Goal: Navigation & Orientation: Understand site structure

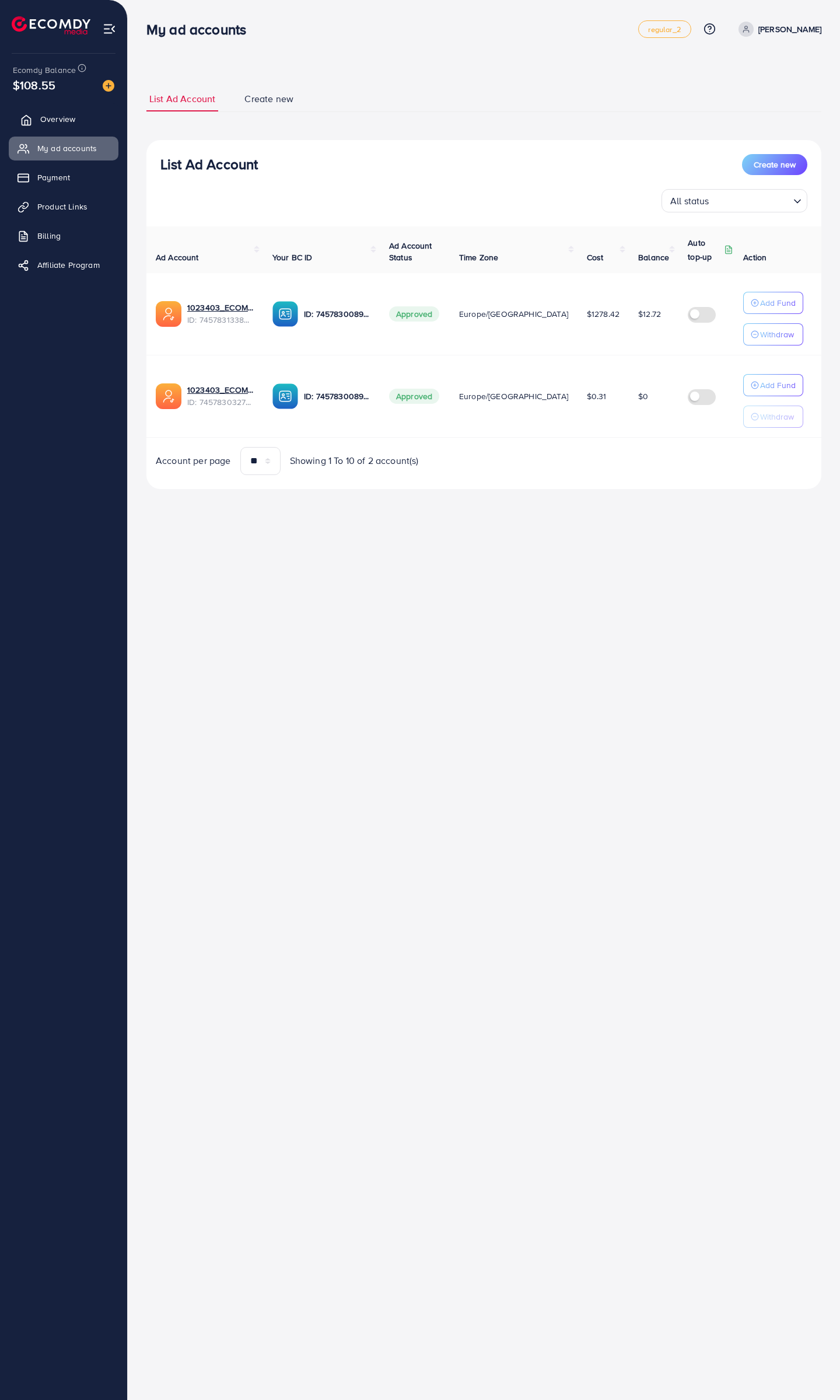
click at [48, 122] on span "Overview" at bounding box center [58, 119] width 35 height 12
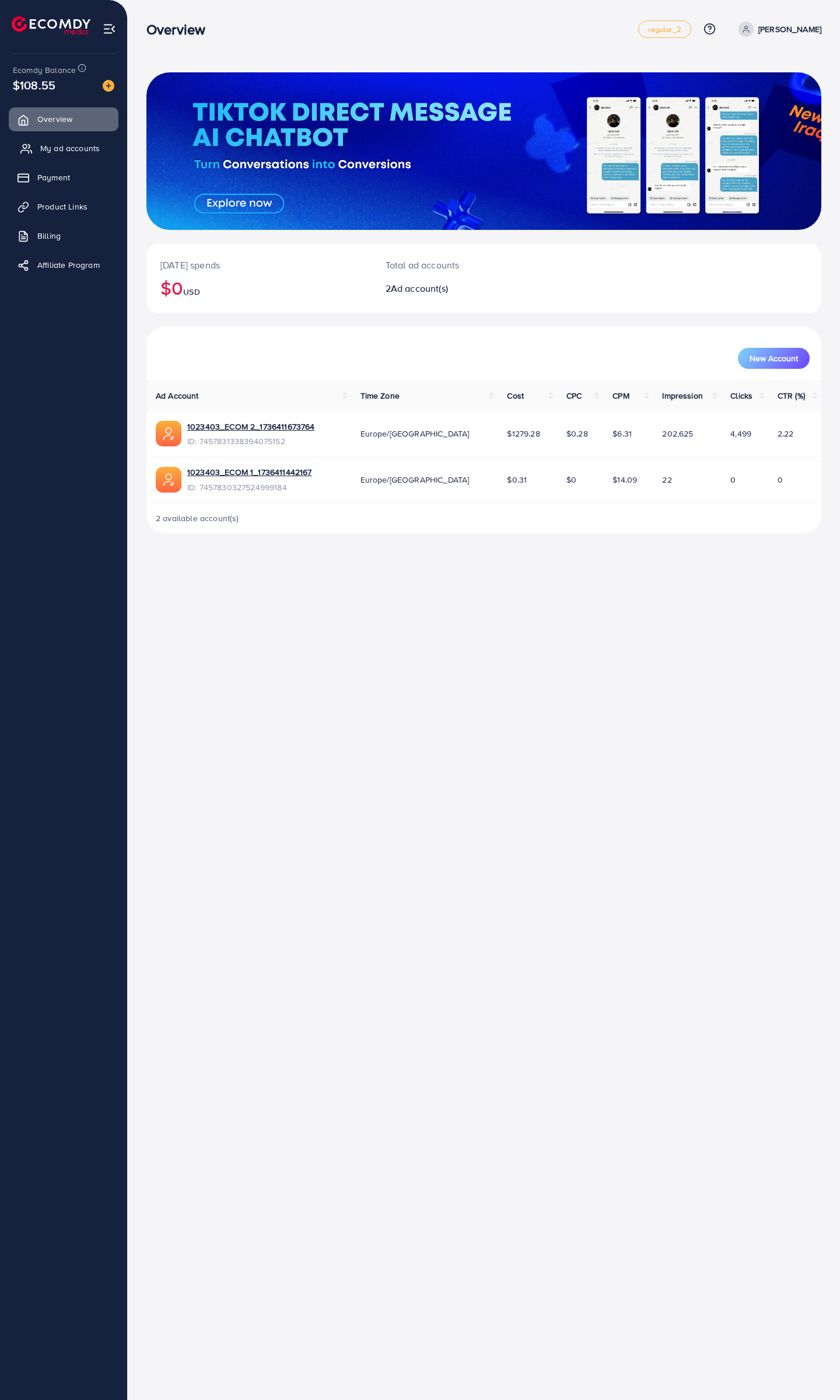
click at [45, 158] on link "My ad accounts" at bounding box center [63, 148] width 109 height 24
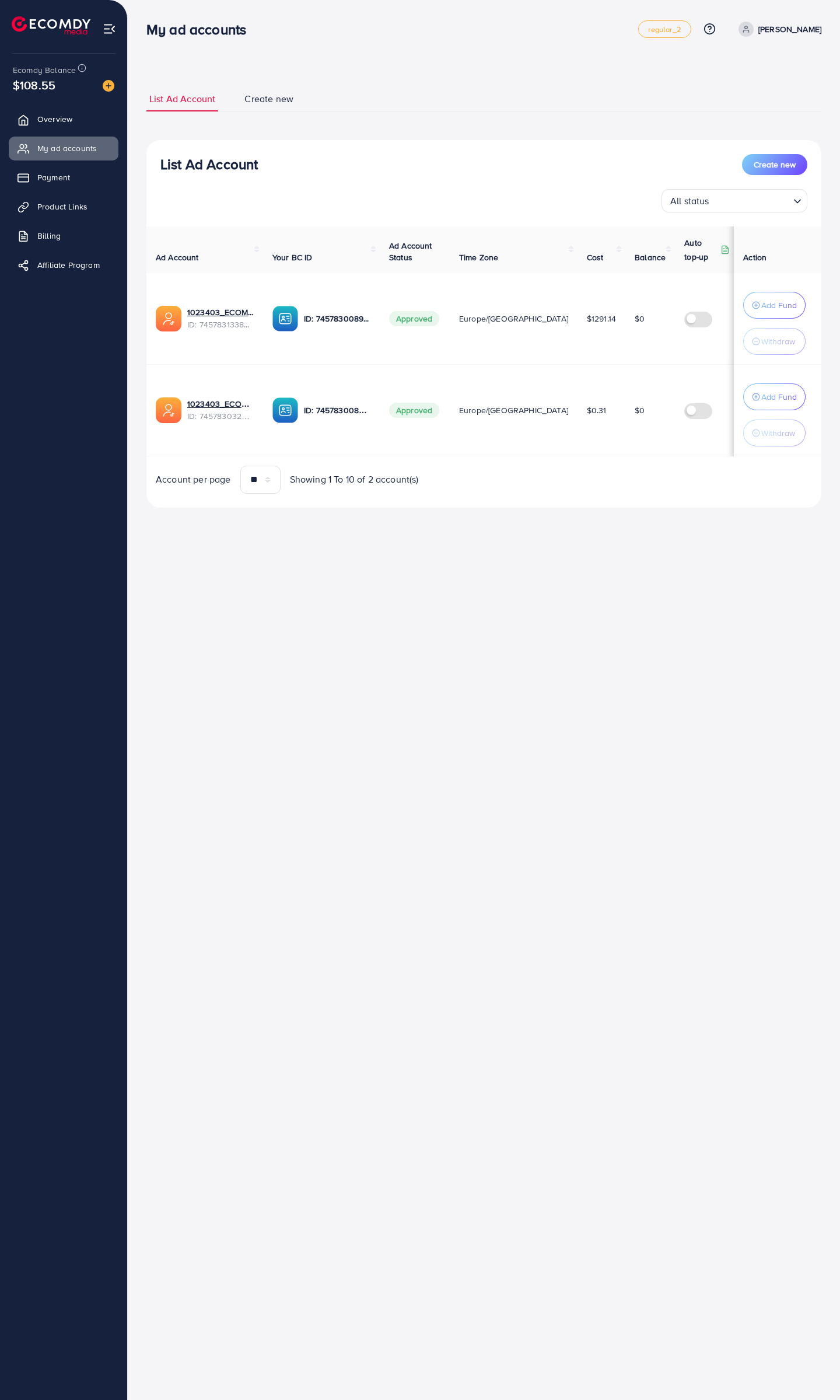
click at [263, 103] on span "Create new" at bounding box center [269, 100] width 49 height 14
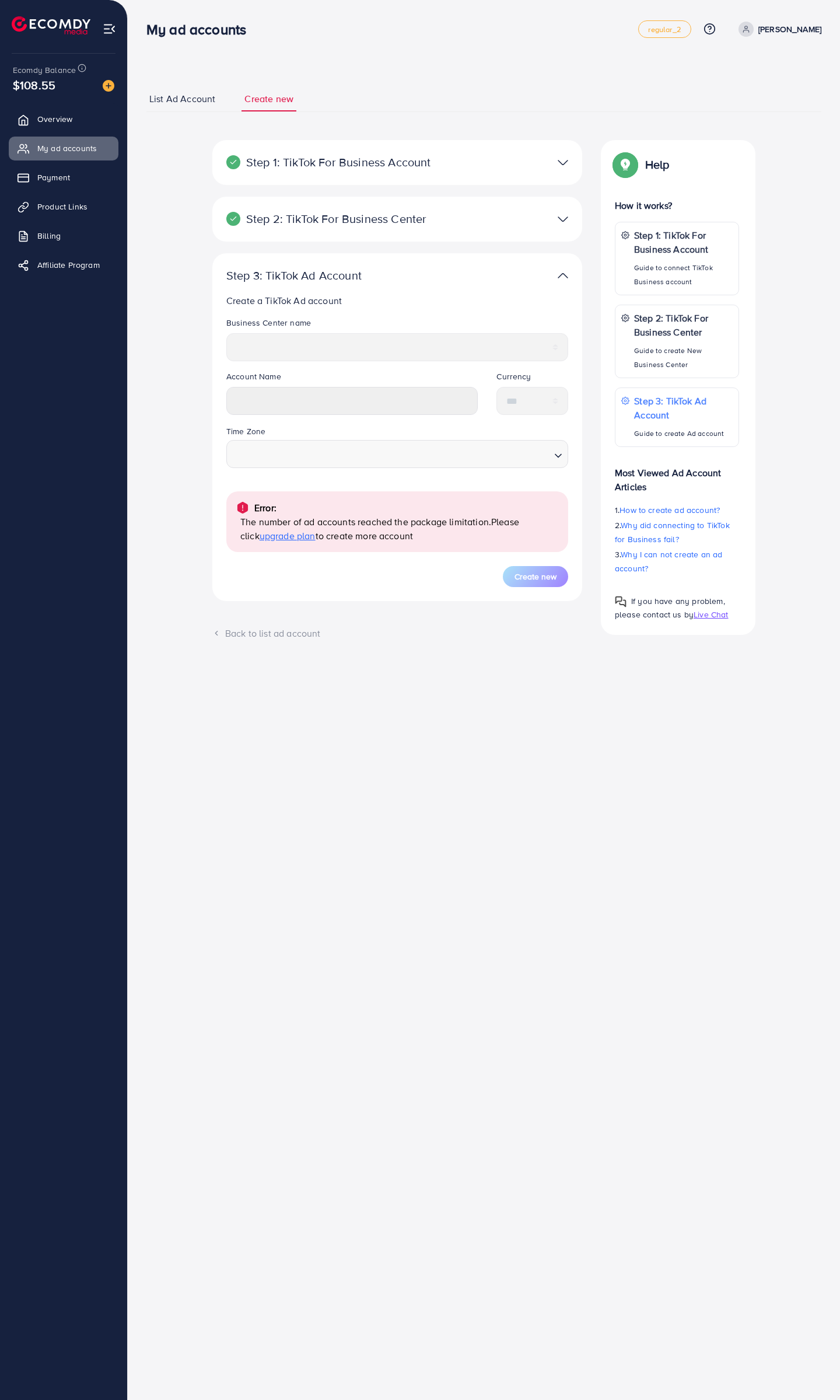
click at [187, 104] on span "List Ad Account" at bounding box center [182, 100] width 66 height 14
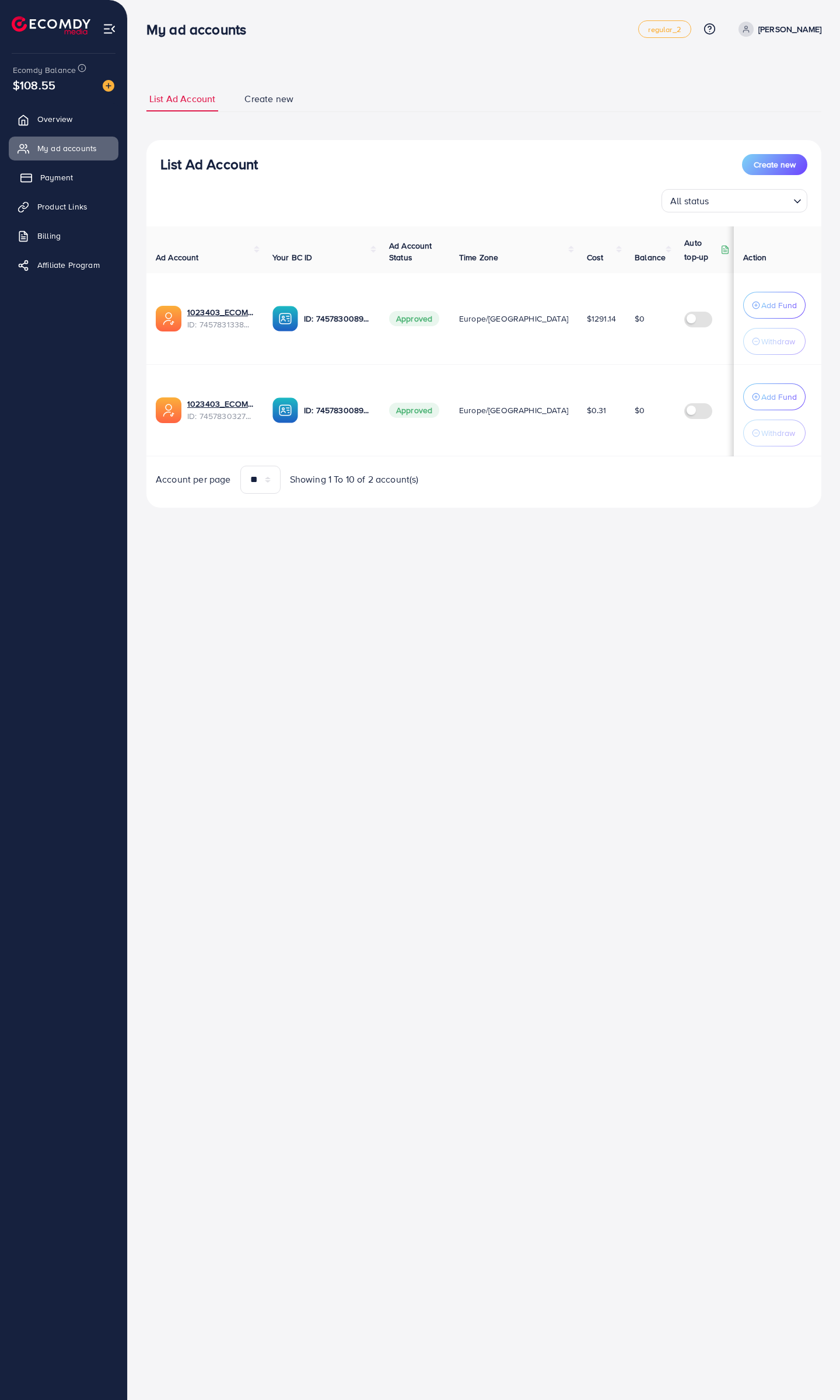
click at [44, 176] on span "Payment" at bounding box center [56, 177] width 33 height 12
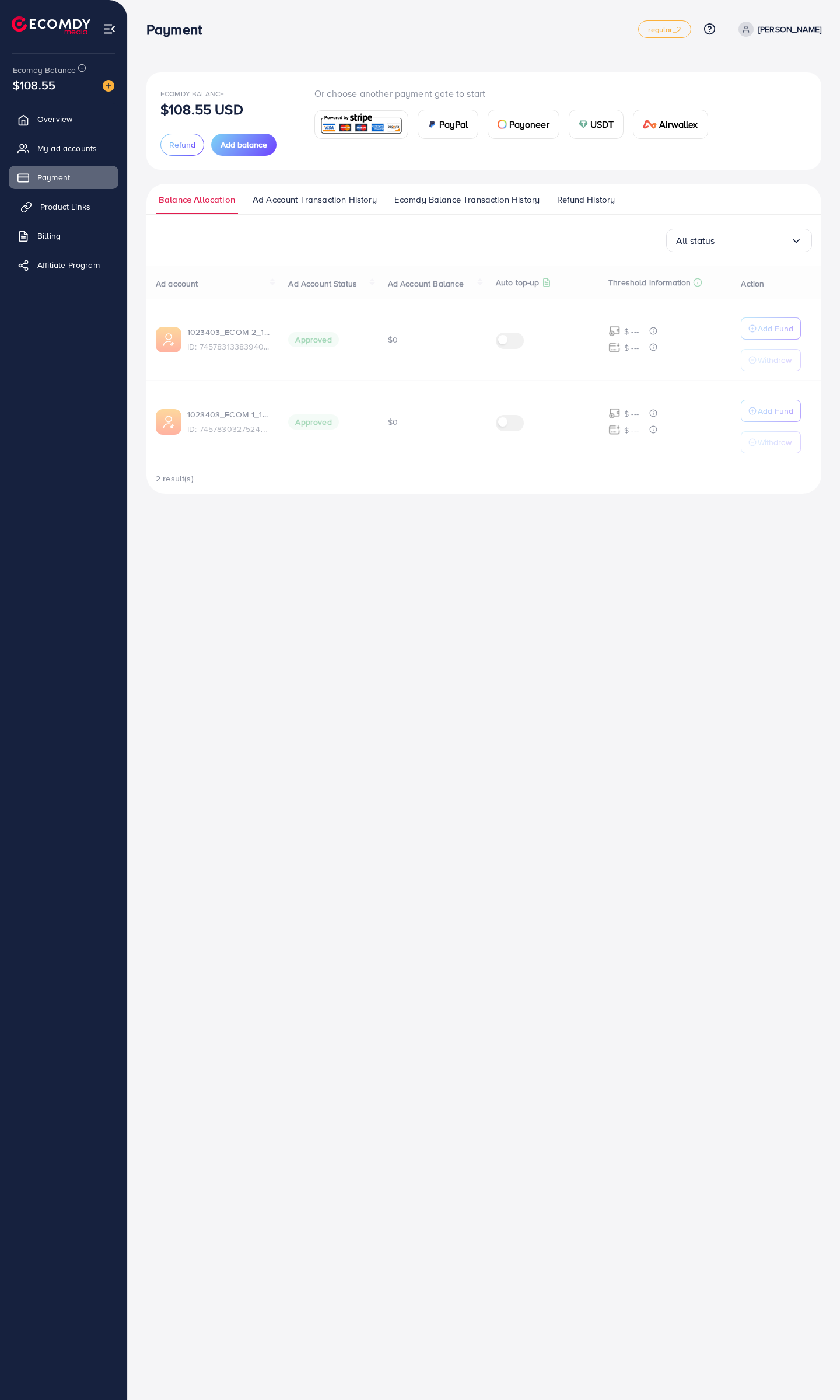
click at [39, 205] on link "Product Links" at bounding box center [63, 207] width 109 height 24
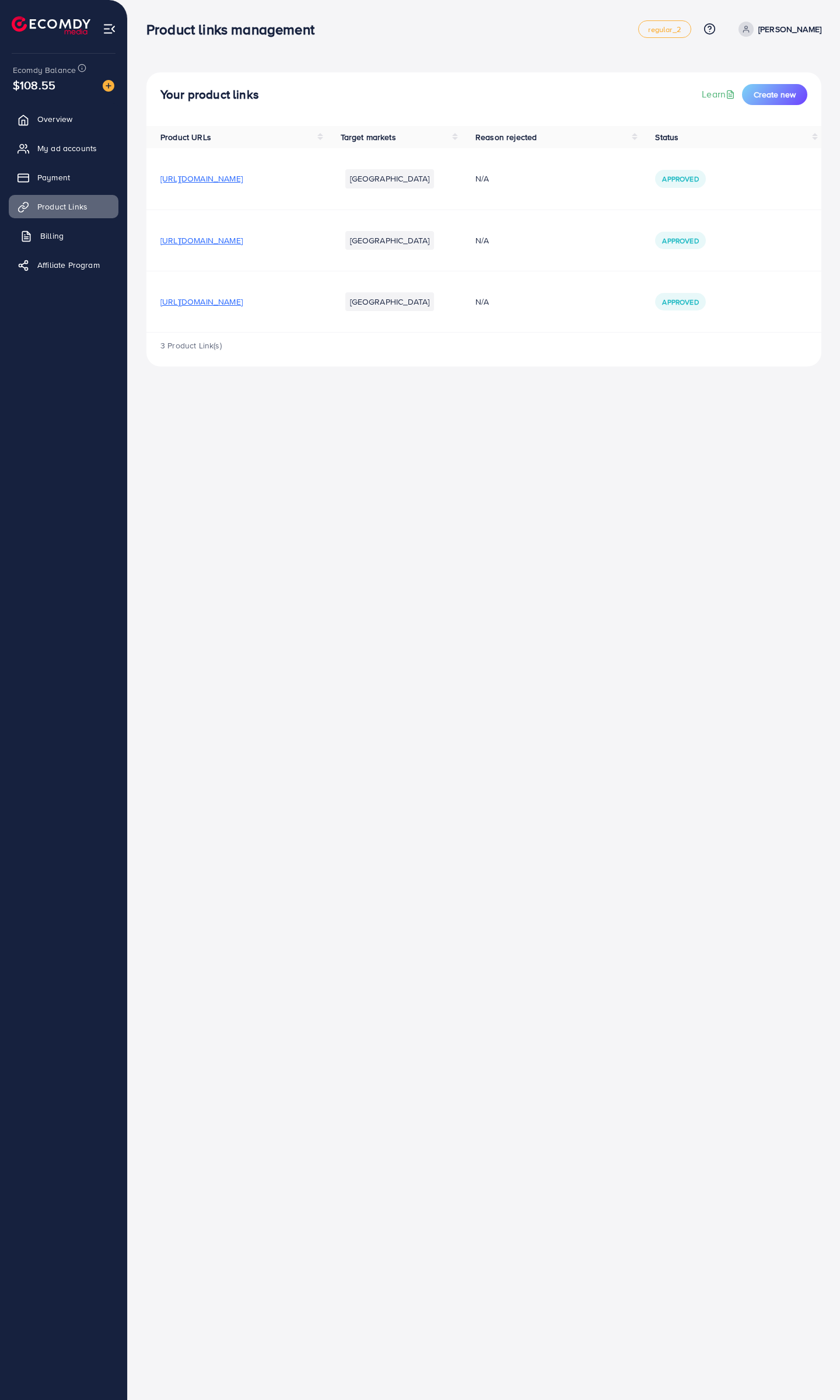
click at [48, 240] on span "Billing" at bounding box center [52, 236] width 24 height 12
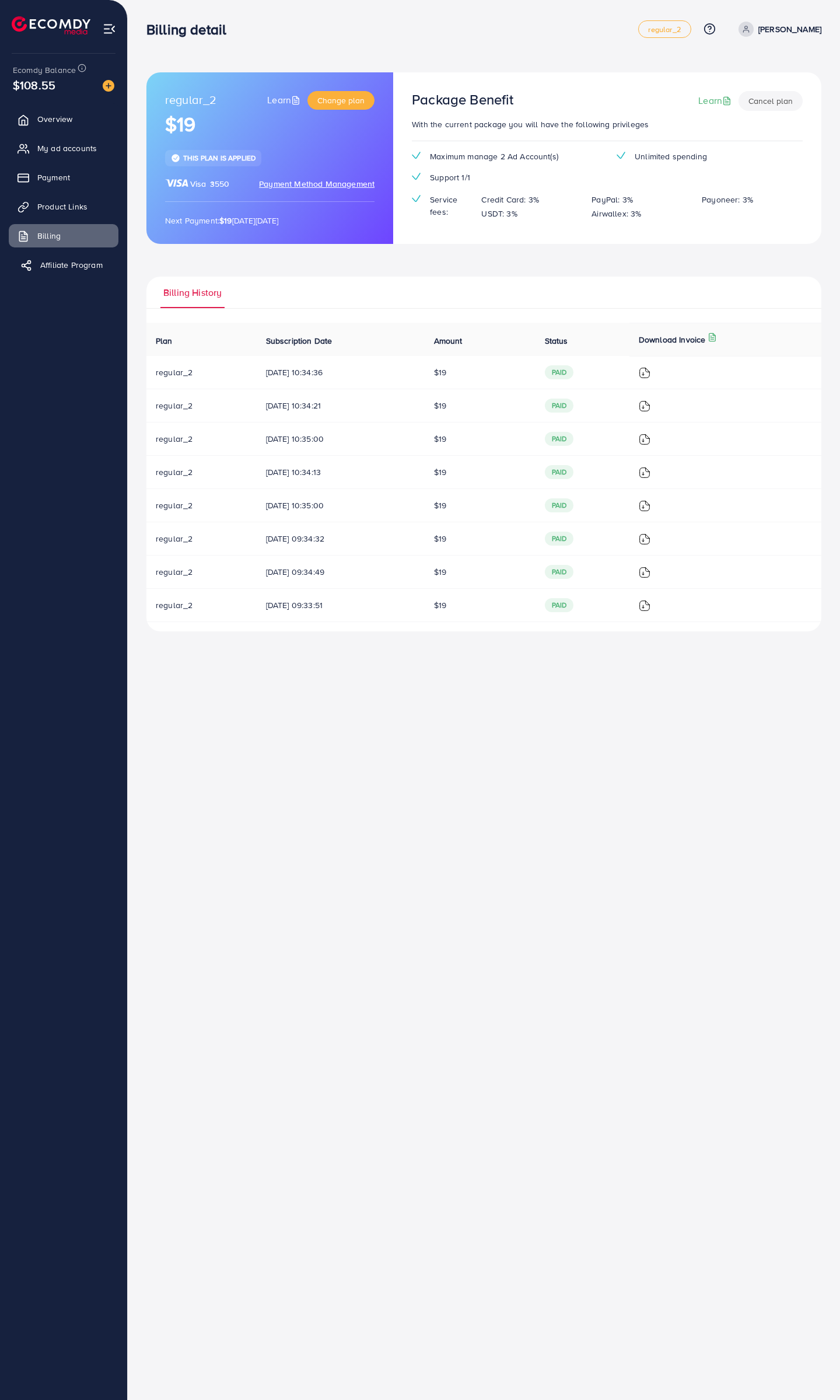
click at [62, 269] on span "Affiliate Program" at bounding box center [71, 265] width 62 height 12
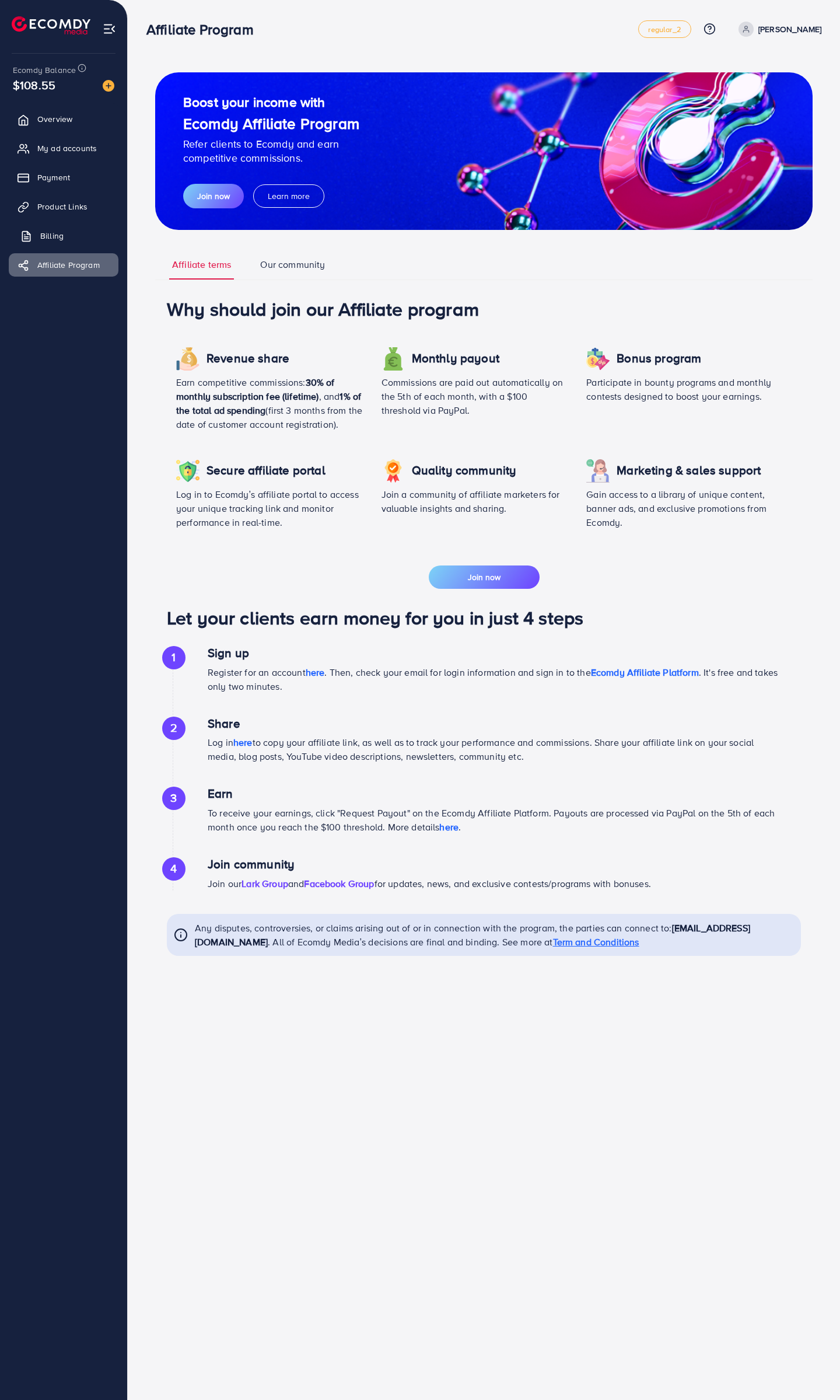
click at [54, 233] on span "Billing" at bounding box center [52, 236] width 24 height 12
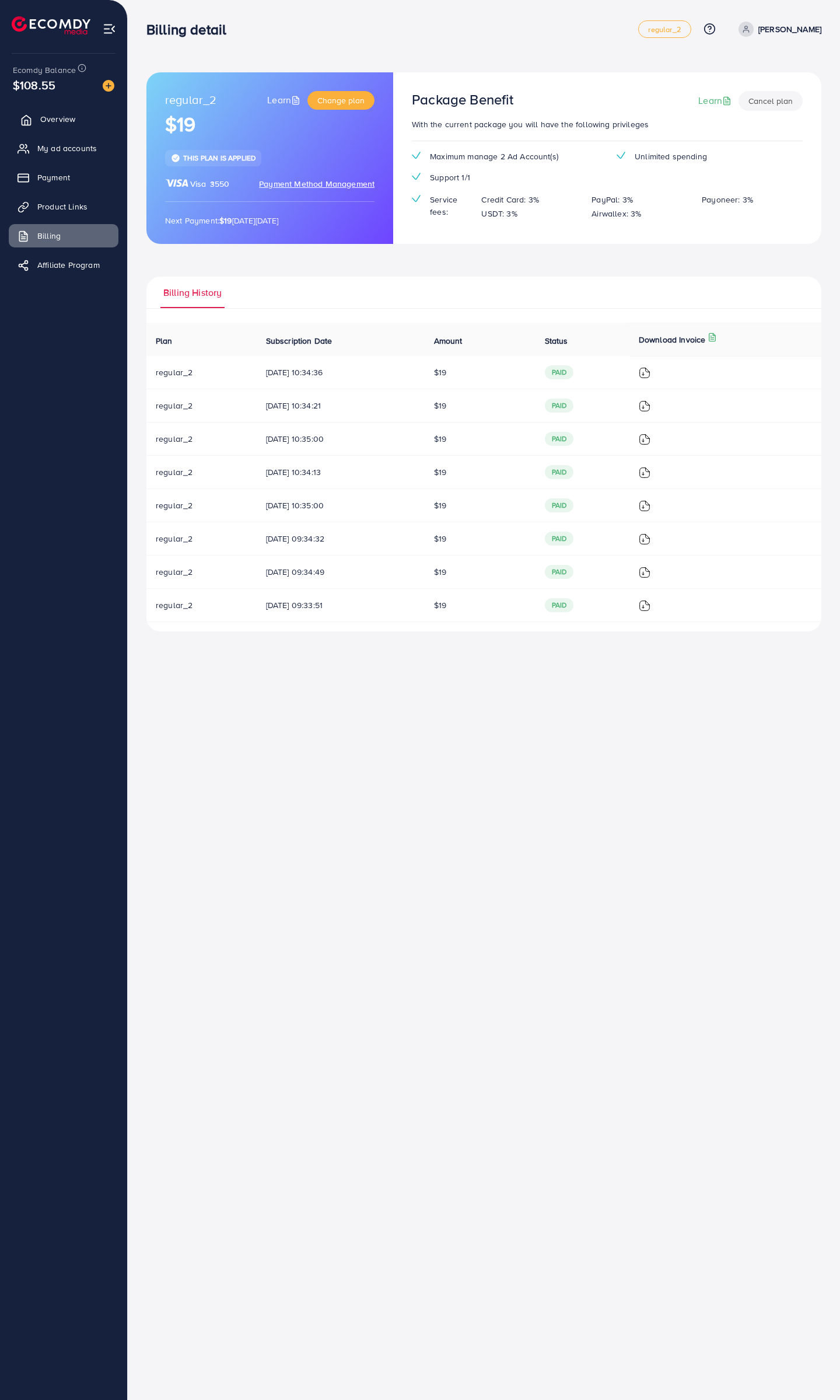
click at [40, 122] on span "Overview" at bounding box center [58, 119] width 35 height 12
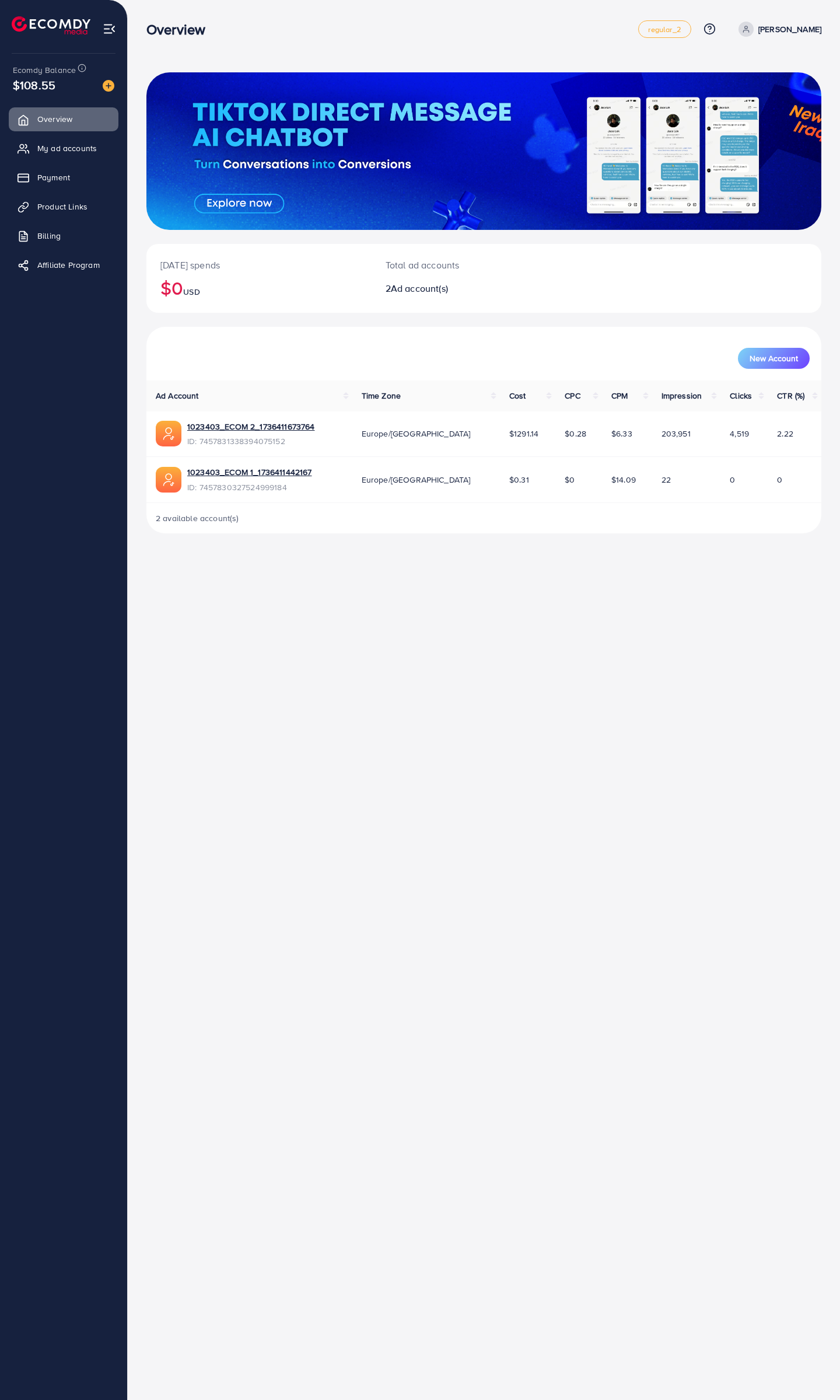
click at [237, 201] on div at bounding box center [484, 151] width 675 height 158
